Goal: Task Accomplishment & Management: Complete application form

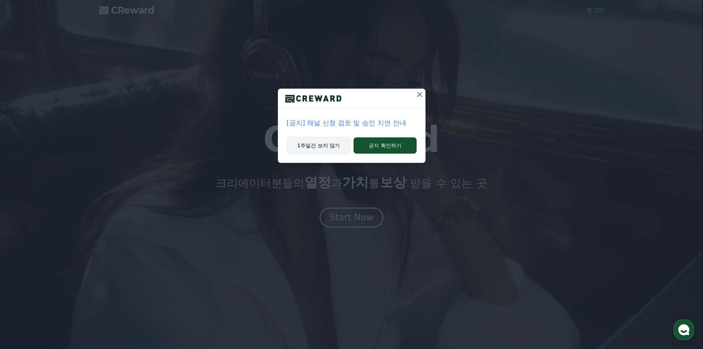
click at [335, 141] on button "1주일간 보지 않기" at bounding box center [319, 145] width 64 height 17
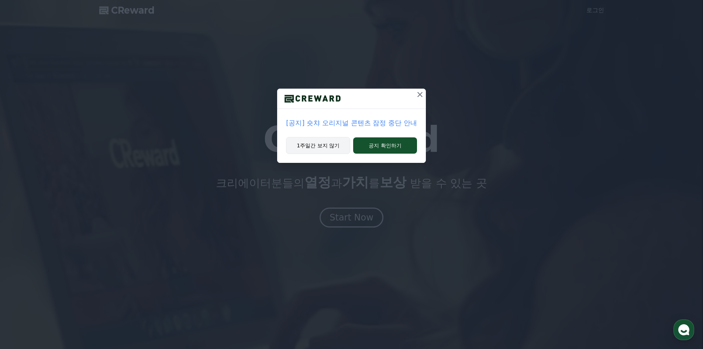
click at [322, 148] on button "1주일간 보지 않기" at bounding box center [318, 145] width 64 height 17
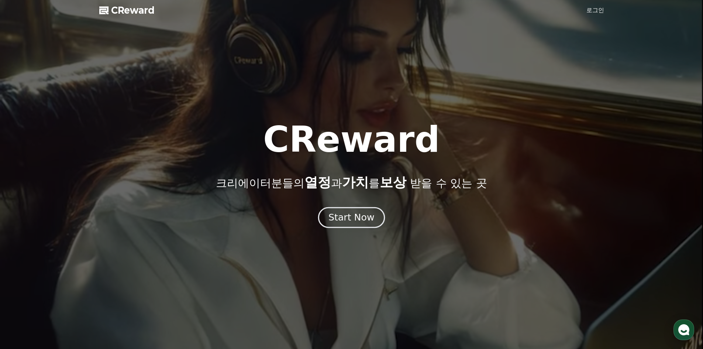
click at [352, 219] on div "Start Now" at bounding box center [351, 217] width 46 height 13
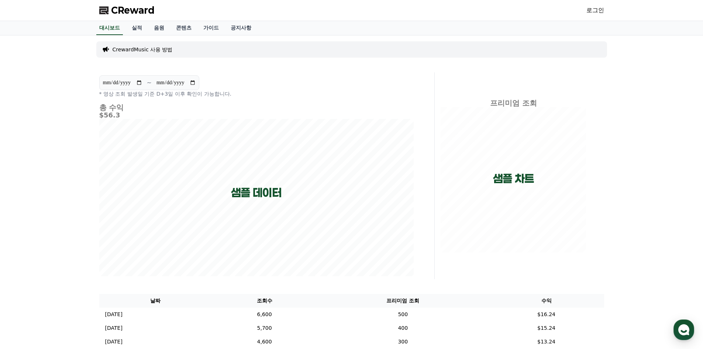
click at [597, 10] on link "로그인" at bounding box center [595, 10] width 18 height 9
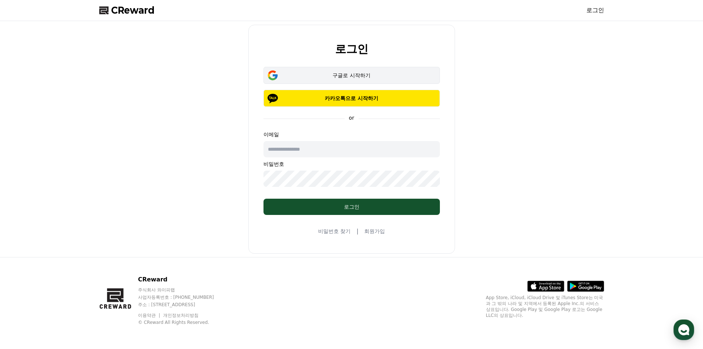
click at [350, 77] on div "구글로 시작하기" at bounding box center [351, 75] width 155 height 7
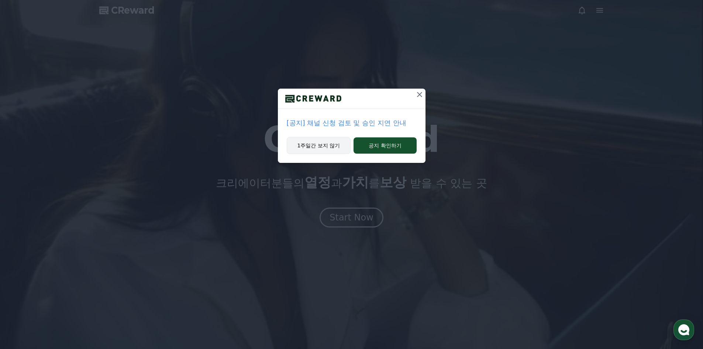
click at [321, 145] on button "1주일간 보지 않기" at bounding box center [319, 145] width 64 height 17
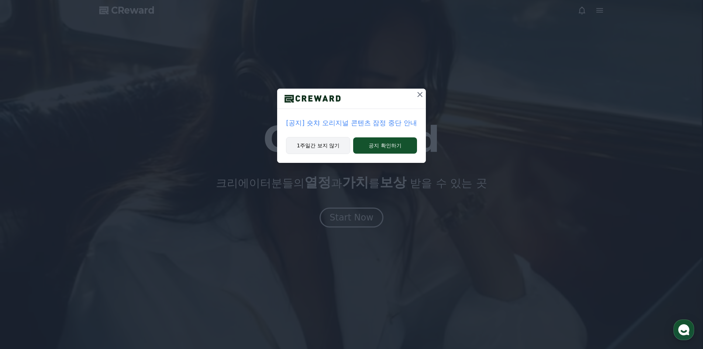
click at [323, 149] on button "1주일간 보지 않기" at bounding box center [318, 145] width 64 height 17
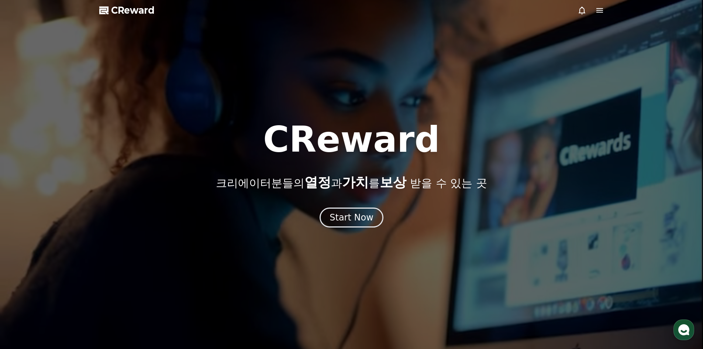
click at [420, 95] on div at bounding box center [351, 174] width 703 height 349
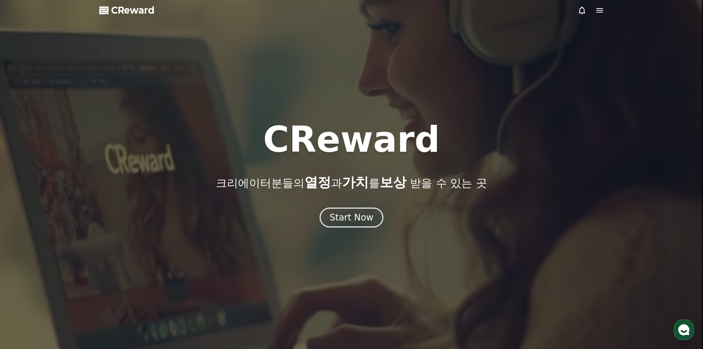
click at [420, 94] on div at bounding box center [351, 174] width 703 height 349
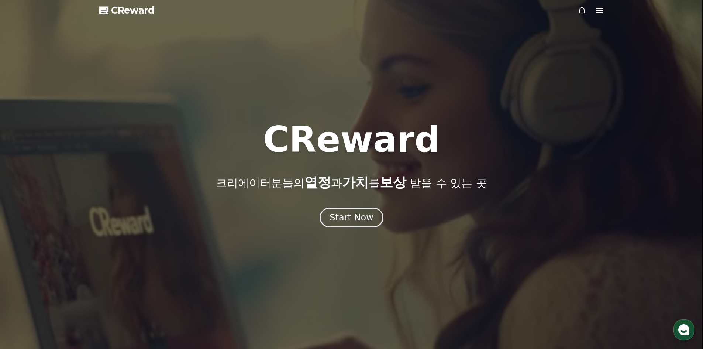
click at [421, 96] on div at bounding box center [351, 174] width 703 height 349
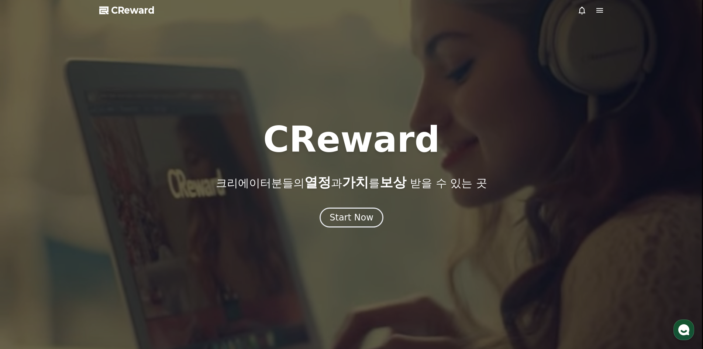
click at [303, 147] on h1 "CReward" at bounding box center [351, 139] width 177 height 35
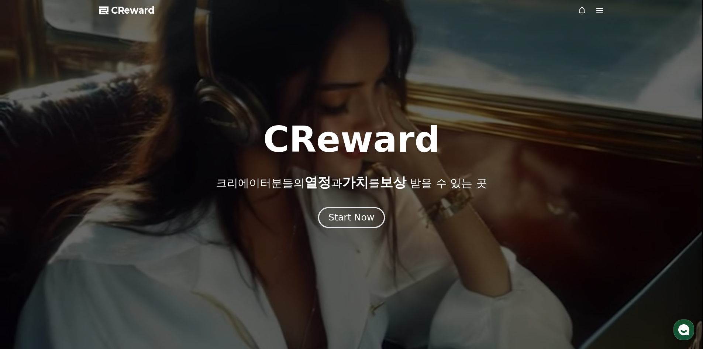
click at [349, 209] on button "Start Now" at bounding box center [351, 217] width 67 height 21
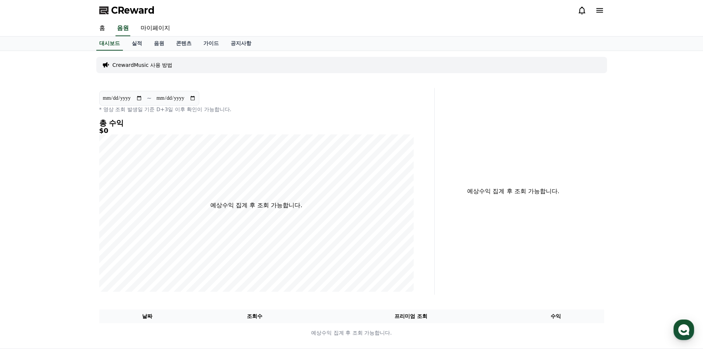
click at [136, 66] on p "CrewardMusic 사용 방법" at bounding box center [143, 64] width 60 height 7
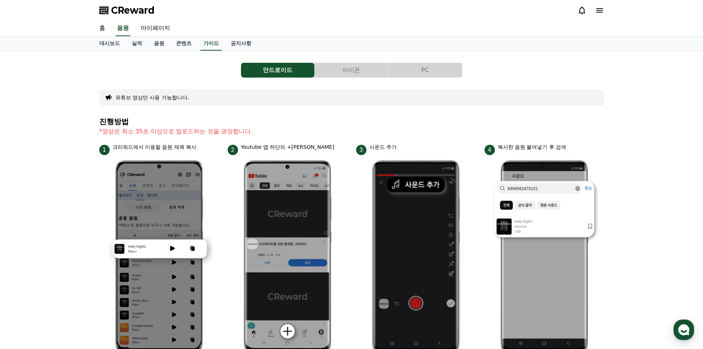
click at [229, 131] on p "*영상은 최소 35초 이상으로 업로드하는 것을 권장합니다." at bounding box center [351, 131] width 505 height 9
click at [175, 151] on div "1 크리워드에서 이용할 음원 제목 복사" at bounding box center [159, 149] width 120 height 12
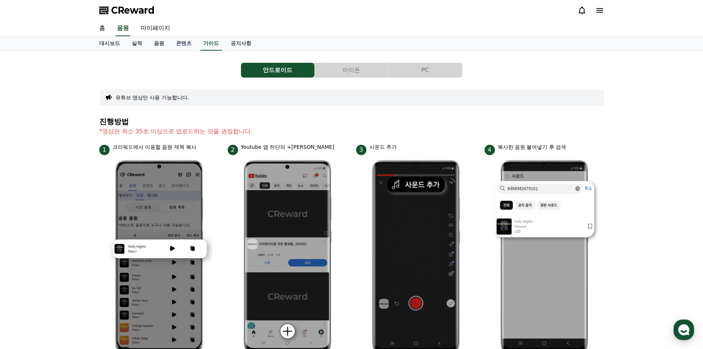
click at [175, 151] on div "1 크리워드에서 이용할 음원 제목 복사" at bounding box center [159, 149] width 120 height 12
click at [311, 150] on p "Youtube 앱 하단의 +버튼 클릭" at bounding box center [287, 147] width 93 height 8
click at [322, 125] on section "진행방법 *영상은 최소 35초 이상으로 업로드하는 것을 권장합니다." at bounding box center [351, 130] width 505 height 26
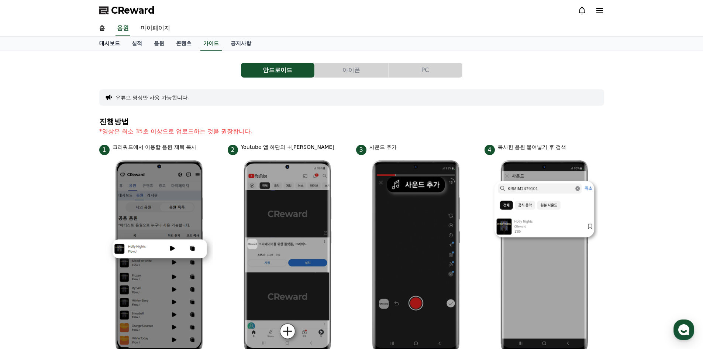
click at [101, 48] on link "대시보드" at bounding box center [109, 44] width 32 height 14
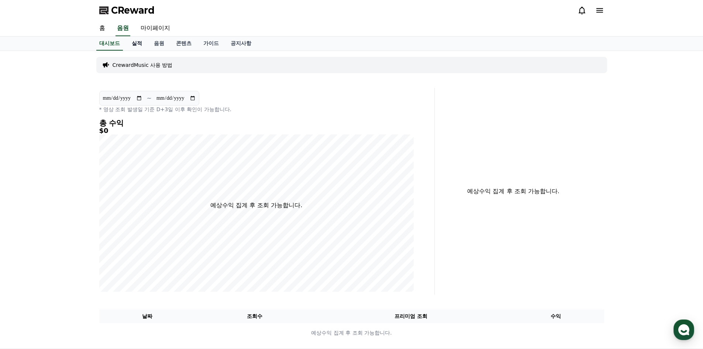
click at [132, 48] on link "실적" at bounding box center [137, 44] width 22 height 14
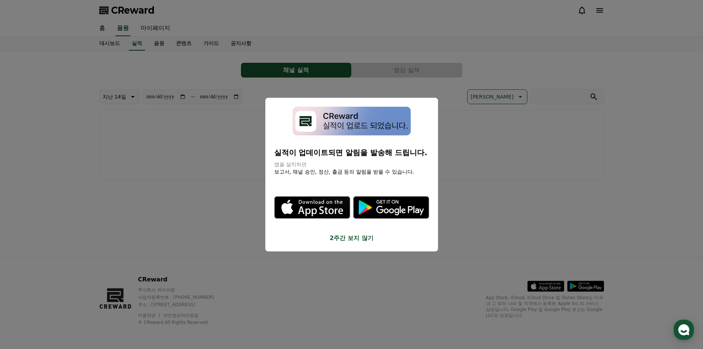
click at [217, 179] on button "close modal" at bounding box center [351, 174] width 703 height 349
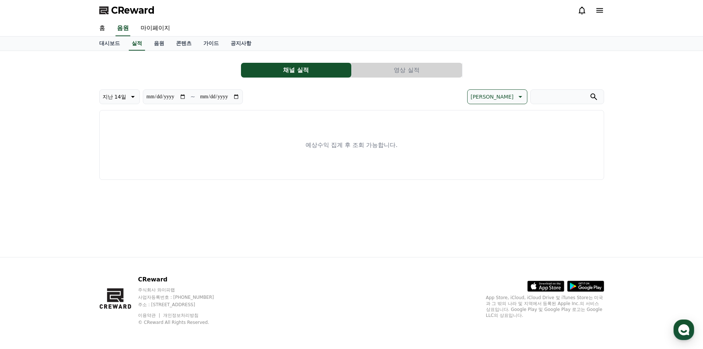
click at [155, 51] on div "대시보드 실적 음원 콘텐츠 가이드 공지사항" at bounding box center [351, 44] width 703 height 14
click at [157, 48] on link "음원" at bounding box center [159, 44] width 22 height 14
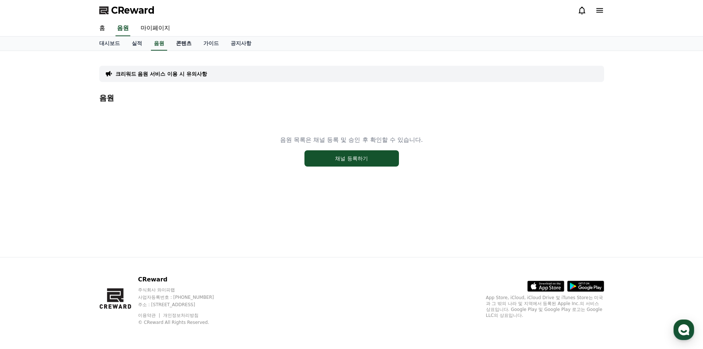
click at [183, 48] on link "콘텐츠" at bounding box center [183, 44] width 27 height 14
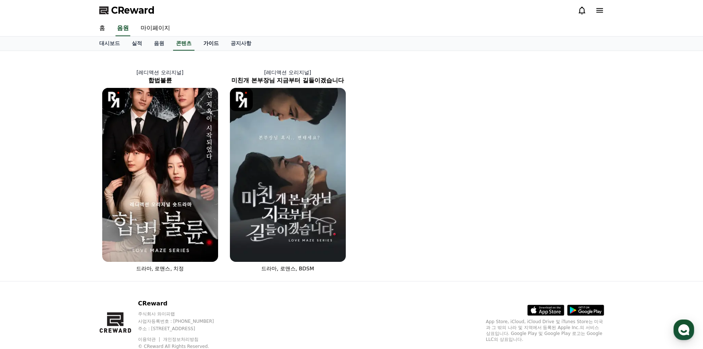
click at [214, 47] on link "가이드" at bounding box center [210, 44] width 27 height 14
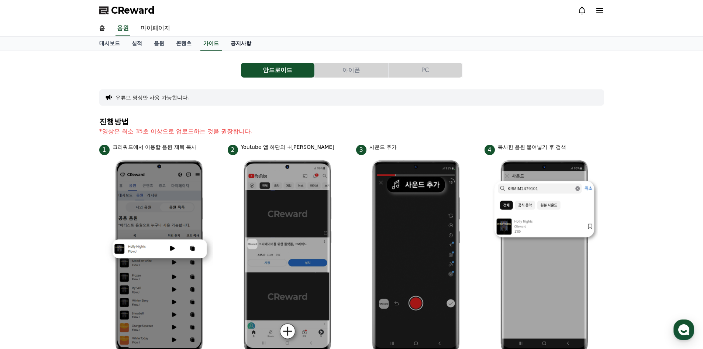
click at [233, 46] on link "공지사항" at bounding box center [241, 44] width 32 height 14
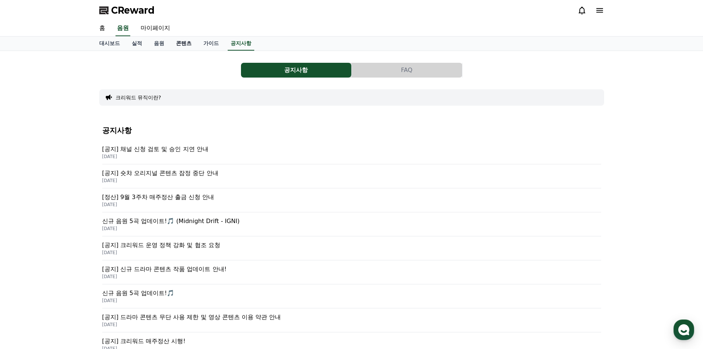
click at [181, 45] on link "콘텐츠" at bounding box center [183, 44] width 27 height 14
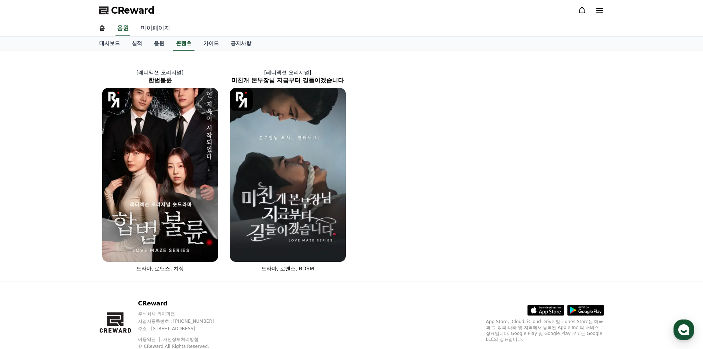
click at [149, 32] on link "마이페이지" at bounding box center [155, 28] width 41 height 15
select select "**********"
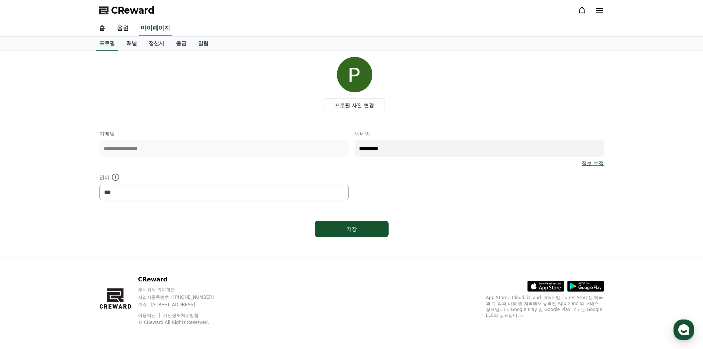
click at [130, 43] on link "채널" at bounding box center [132, 44] width 22 height 14
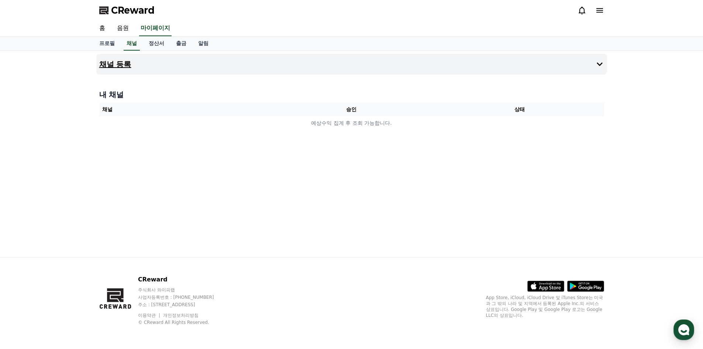
click at [121, 66] on h4 "채널 등록" at bounding box center [115, 64] width 32 height 8
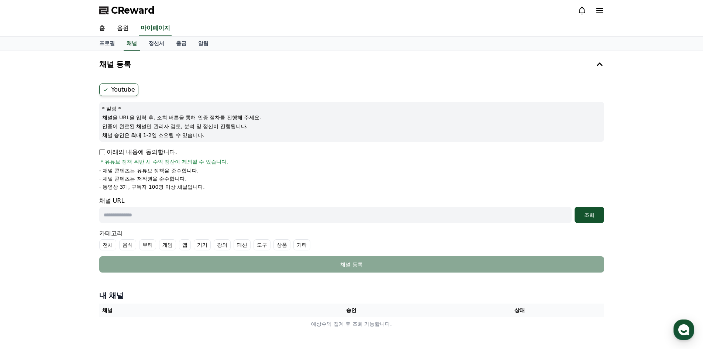
click at [116, 134] on p "채널 승인은 최대 1-2일 소요될 수 있습니다." at bounding box center [351, 134] width 499 height 7
click at [158, 120] on p "채널을 URL을 입력 후, 조회 버튼을 통해 인증 절차를 진행해 주세요." at bounding box center [351, 117] width 499 height 7
click at [113, 215] on input "text" at bounding box center [335, 215] width 472 height 16
click at [146, 216] on input "text" at bounding box center [335, 215] width 472 height 16
paste input "**********"
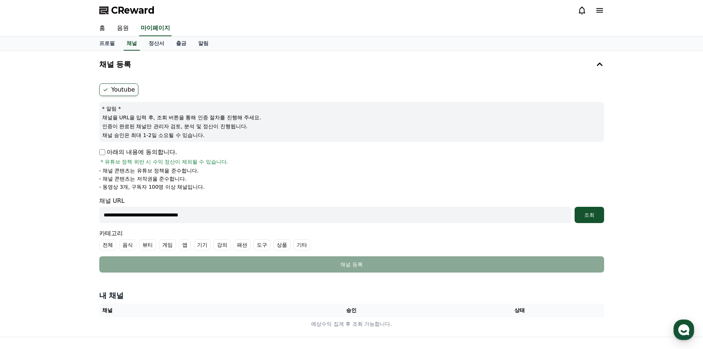
type input "**********"
click at [354, 179] on li "- 채널 콘텐츠는 저작권을 준수합니다." at bounding box center [351, 178] width 505 height 7
click at [582, 213] on div "조회" at bounding box center [589, 214] width 24 height 7
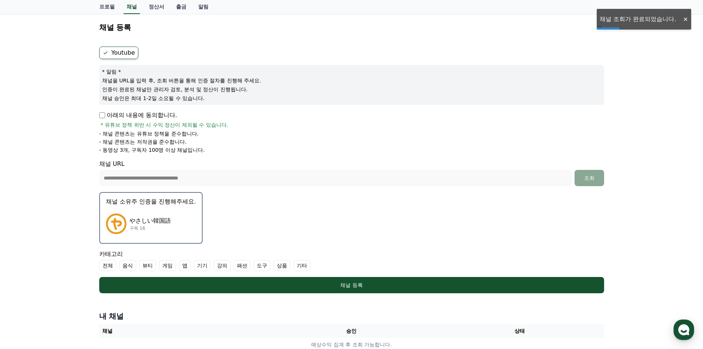
scroll to position [74, 0]
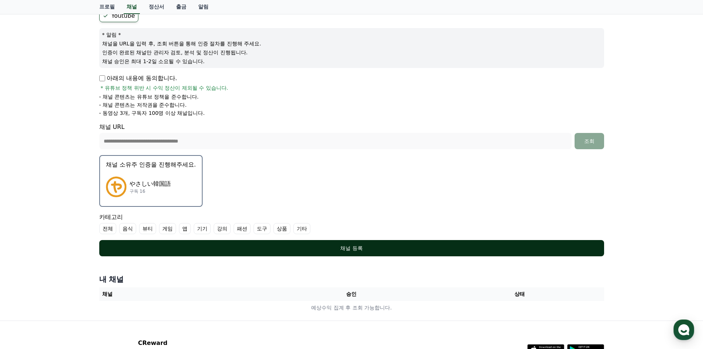
click at [321, 246] on div "채널 등록" at bounding box center [351, 247] width 475 height 7
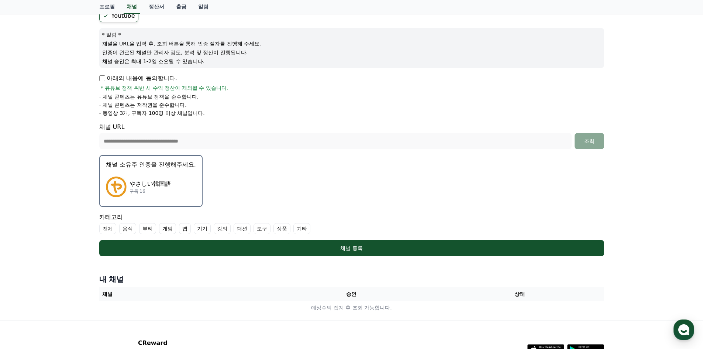
click at [301, 231] on label "기타" at bounding box center [301, 228] width 17 height 11
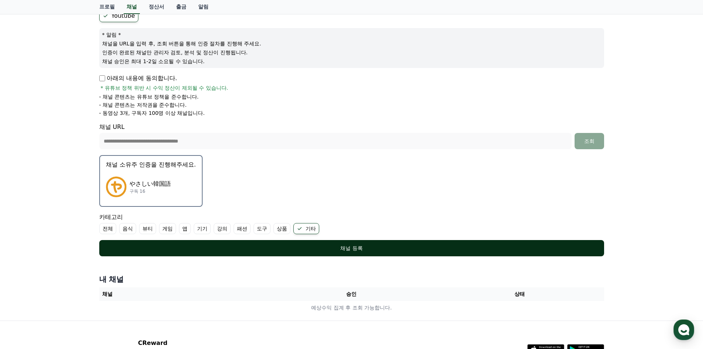
click at [283, 246] on div "채널 등록" at bounding box center [351, 247] width 475 height 7
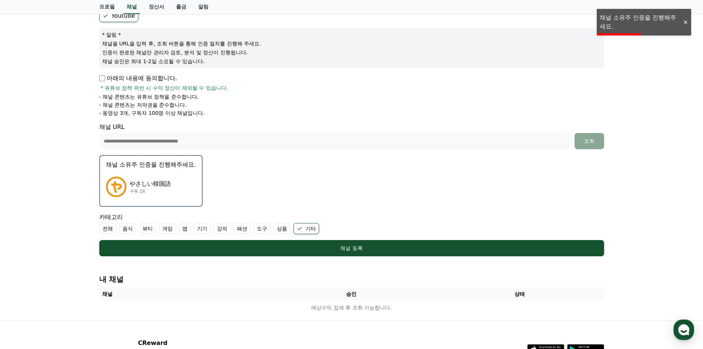
scroll to position [137, 0]
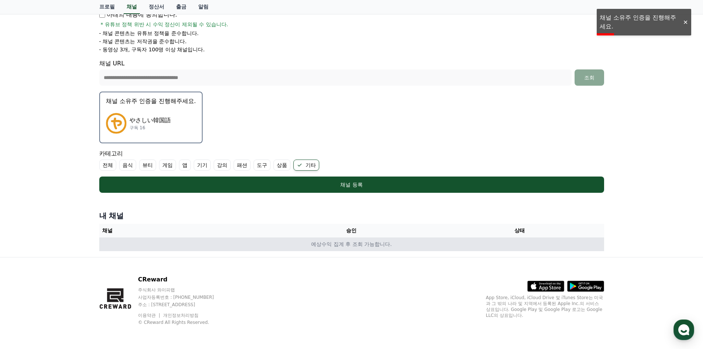
click at [353, 246] on td "예상수익 집계 후 조회 가능합니다." at bounding box center [351, 244] width 505 height 14
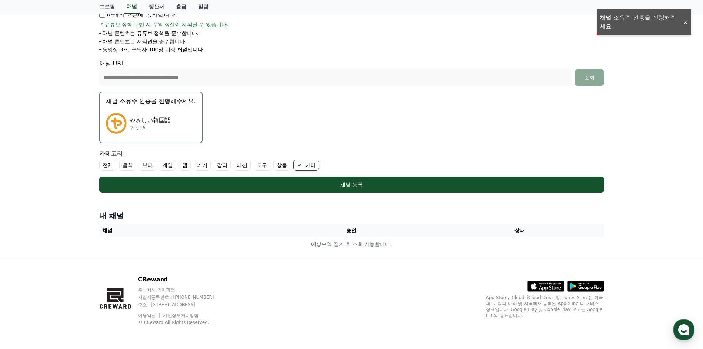
click at [311, 274] on div "CReward 주식회사 와이피랩 사업자등록번호 : 655-81-03655 주소 : 경기도 김포시 양촌읍 양곡로 495, 3층 305-비이16호…" at bounding box center [351, 302] width 516 height 91
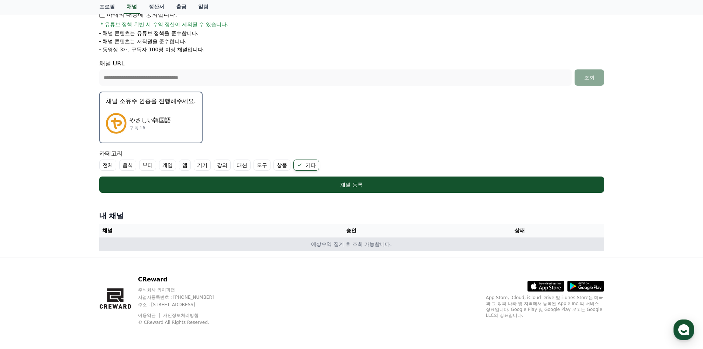
click at [219, 246] on td "예상수익 집계 후 조회 가능합니다." at bounding box center [351, 244] width 505 height 14
click at [342, 246] on td "예상수익 집계 후 조회 가능합니다." at bounding box center [351, 244] width 505 height 14
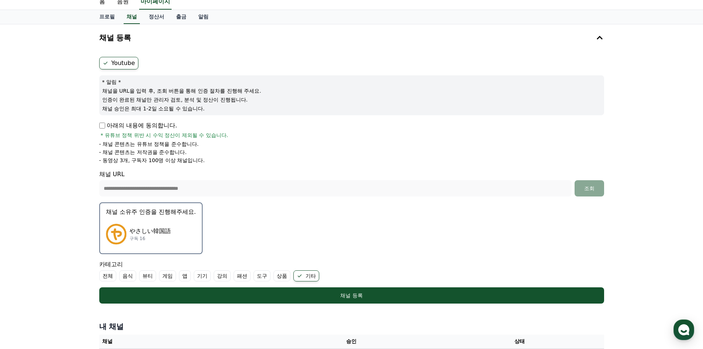
scroll to position [0, 0]
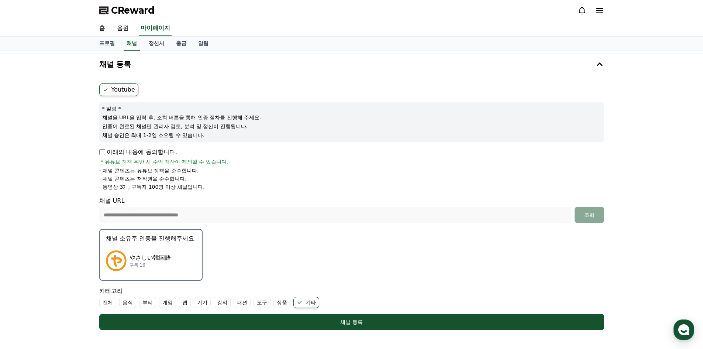
click at [160, 235] on p "채널 소유주 인증을 진행해주세요." at bounding box center [151, 238] width 90 height 9
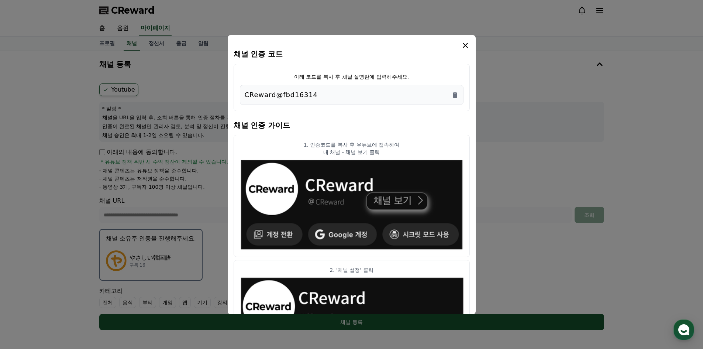
click at [330, 98] on div "CReward@fbd16314" at bounding box center [352, 95] width 214 height 10
copy div "CReward@fbd16314"
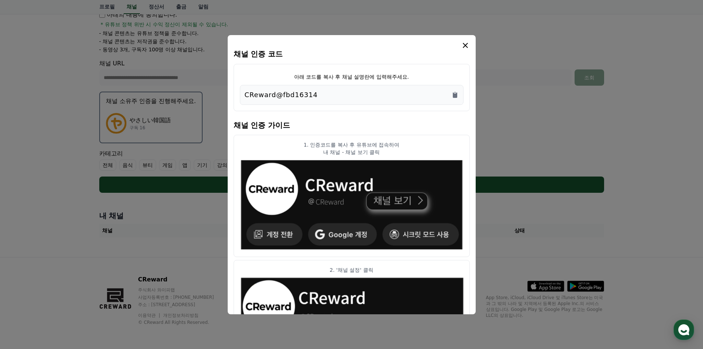
click at [343, 151] on p "내 채널 - 채널 보기 클릭" at bounding box center [352, 151] width 224 height 7
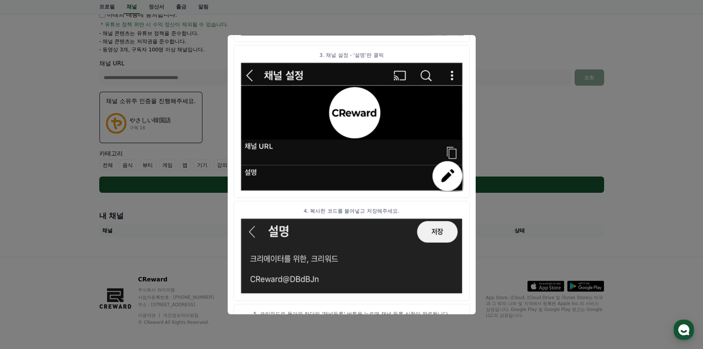
scroll to position [358, 0]
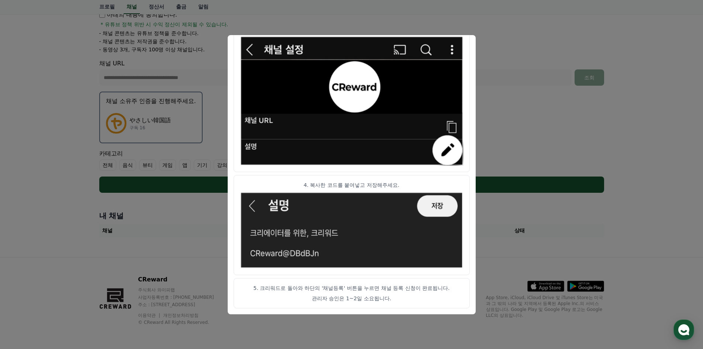
click at [546, 148] on button "close modal" at bounding box center [351, 174] width 703 height 349
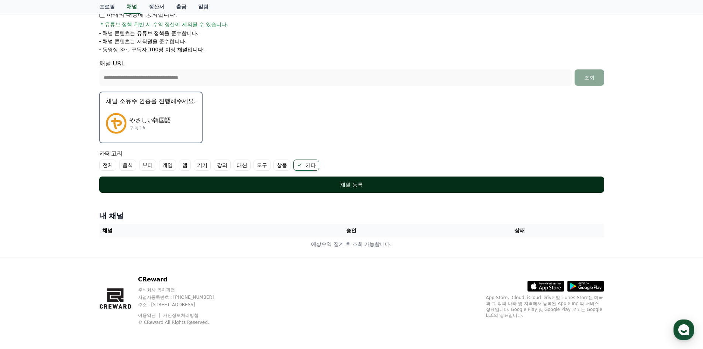
click at [356, 179] on button "채널 등록" at bounding box center [351, 184] width 505 height 16
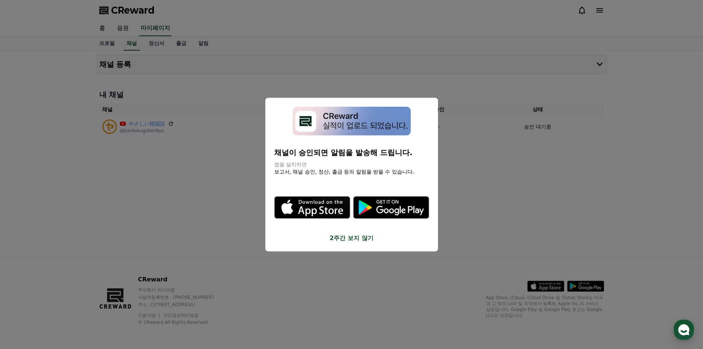
click at [191, 229] on button "close modal" at bounding box center [351, 174] width 703 height 349
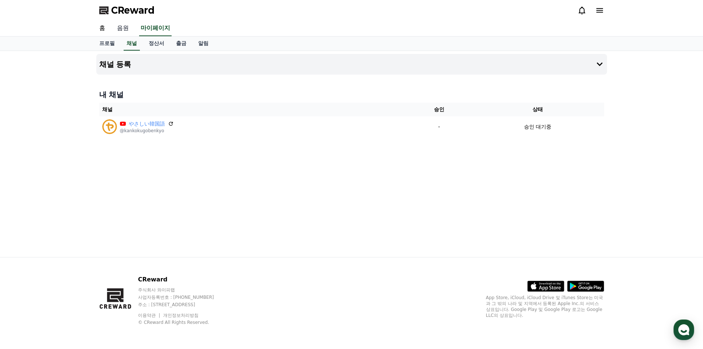
click at [124, 27] on link "음원" at bounding box center [123, 28] width 24 height 15
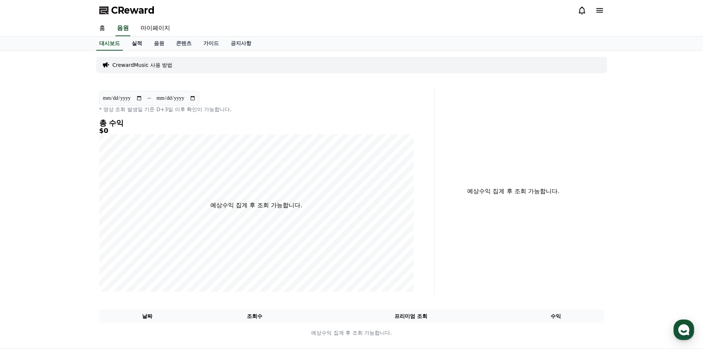
click at [131, 41] on link "실적" at bounding box center [137, 44] width 22 height 14
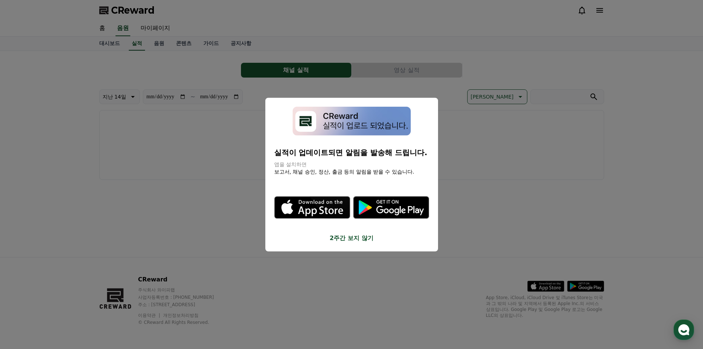
click at [364, 240] on button "2주간 보지 않기" at bounding box center [351, 237] width 155 height 9
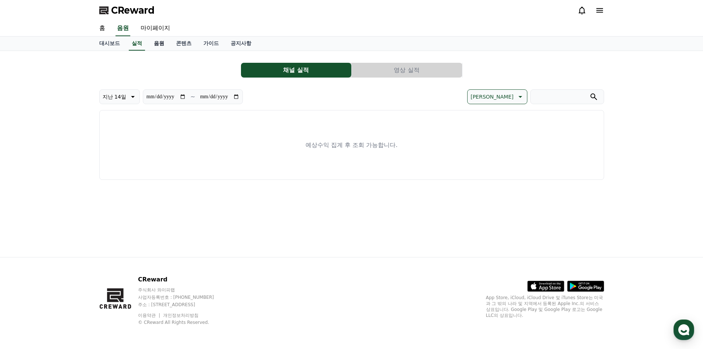
click at [162, 47] on link "음원" at bounding box center [159, 44] width 22 height 14
click at [188, 46] on link "콘텐츠" at bounding box center [183, 44] width 27 height 14
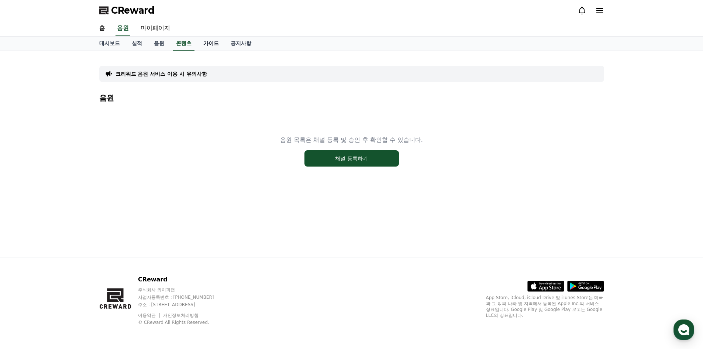
click at [215, 48] on link "가이드" at bounding box center [210, 44] width 27 height 14
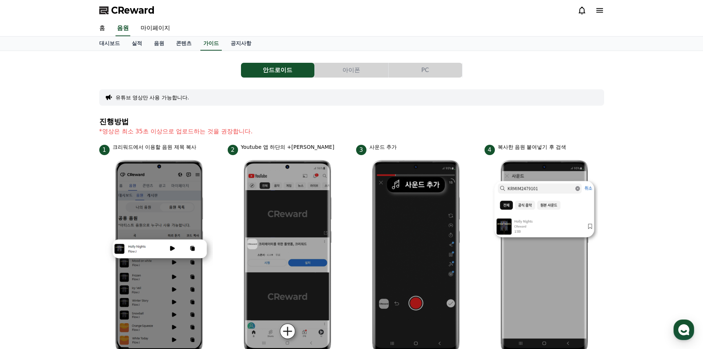
click at [192, 52] on div "안드로이드 아이폰 PC 유튜브 영상만 사용 가능합니다. 진행방법 *영상은 최소 35초 이상으로 업로드하는 것을 권장합니다. 1 크리워드에서 이…" at bounding box center [351, 320] width 516 height 539
click at [190, 49] on link "콘텐츠" at bounding box center [183, 44] width 27 height 14
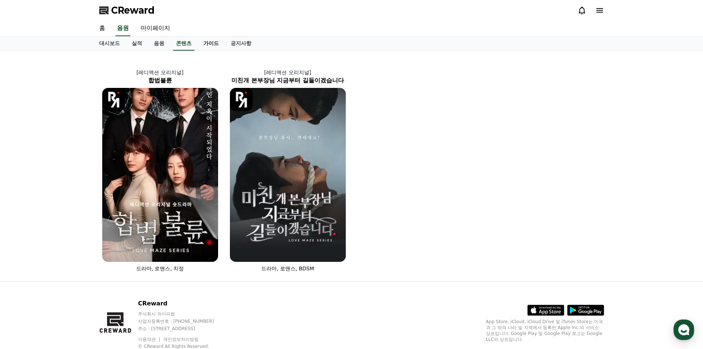
click at [213, 46] on link "가이드" at bounding box center [210, 44] width 27 height 14
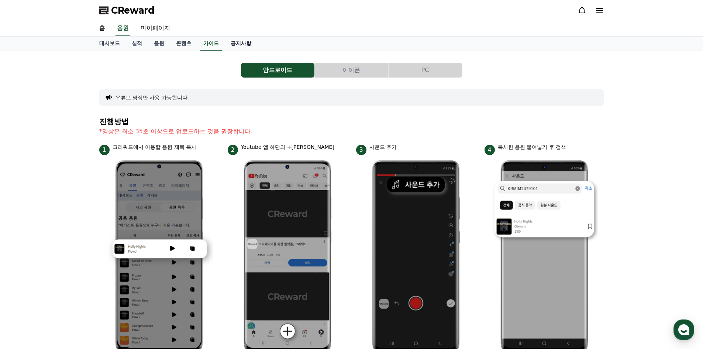
click at [252, 46] on link "공지사항" at bounding box center [241, 44] width 32 height 14
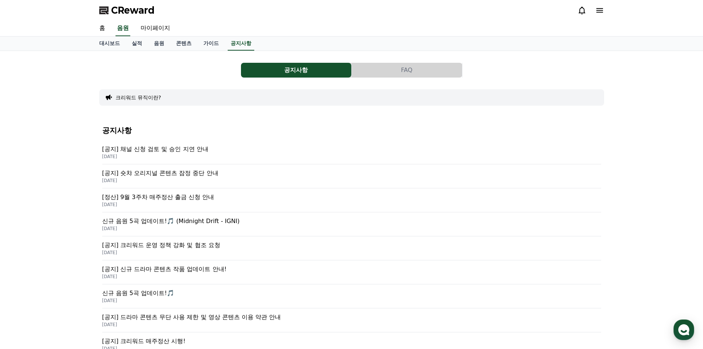
click at [181, 154] on p "2025-09-26" at bounding box center [351, 156] width 499 height 6
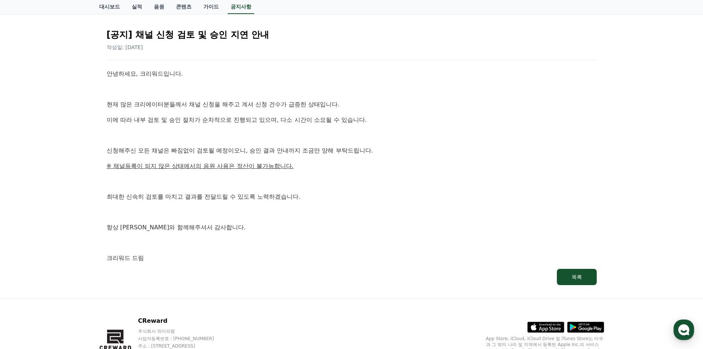
scroll to position [111, 0]
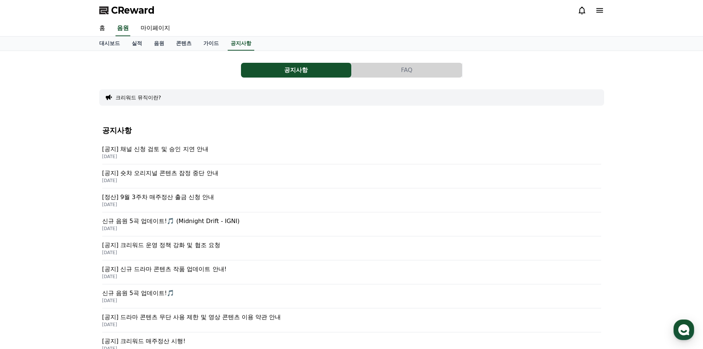
click at [233, 221] on p "신규 음원 5곡 업데이트!🎵 (Midnight Drift - IGNI)" at bounding box center [351, 221] width 499 height 9
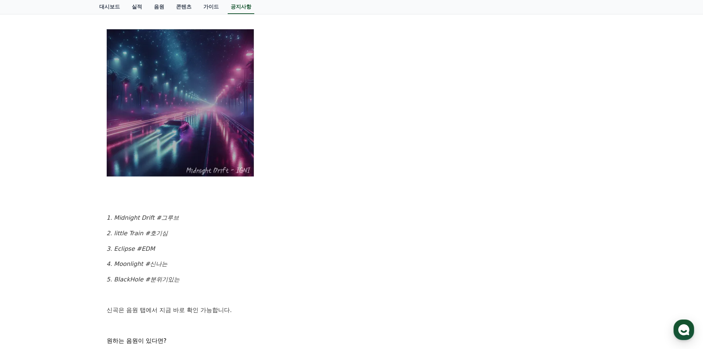
scroll to position [295, 0]
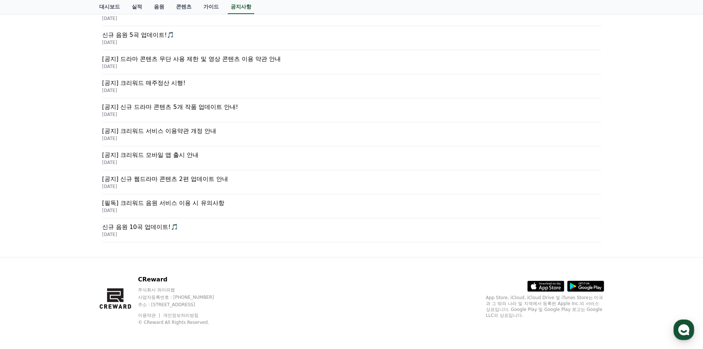
scroll to position [221, 0]
